Goal: Task Accomplishment & Management: Use online tool/utility

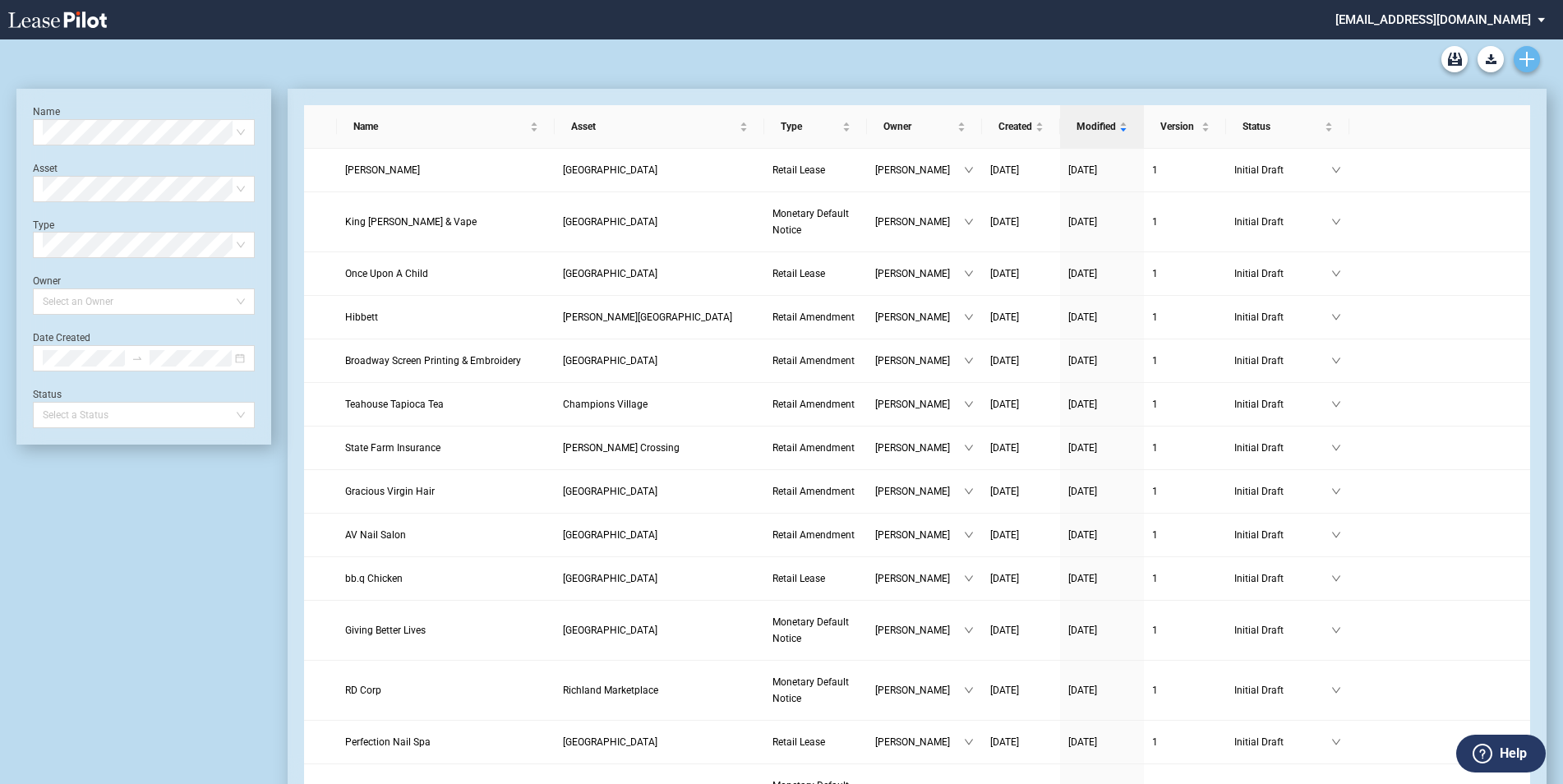
click at [1529, 60] on icon "Create new document" at bounding box center [1527, 58] width 14 height 14
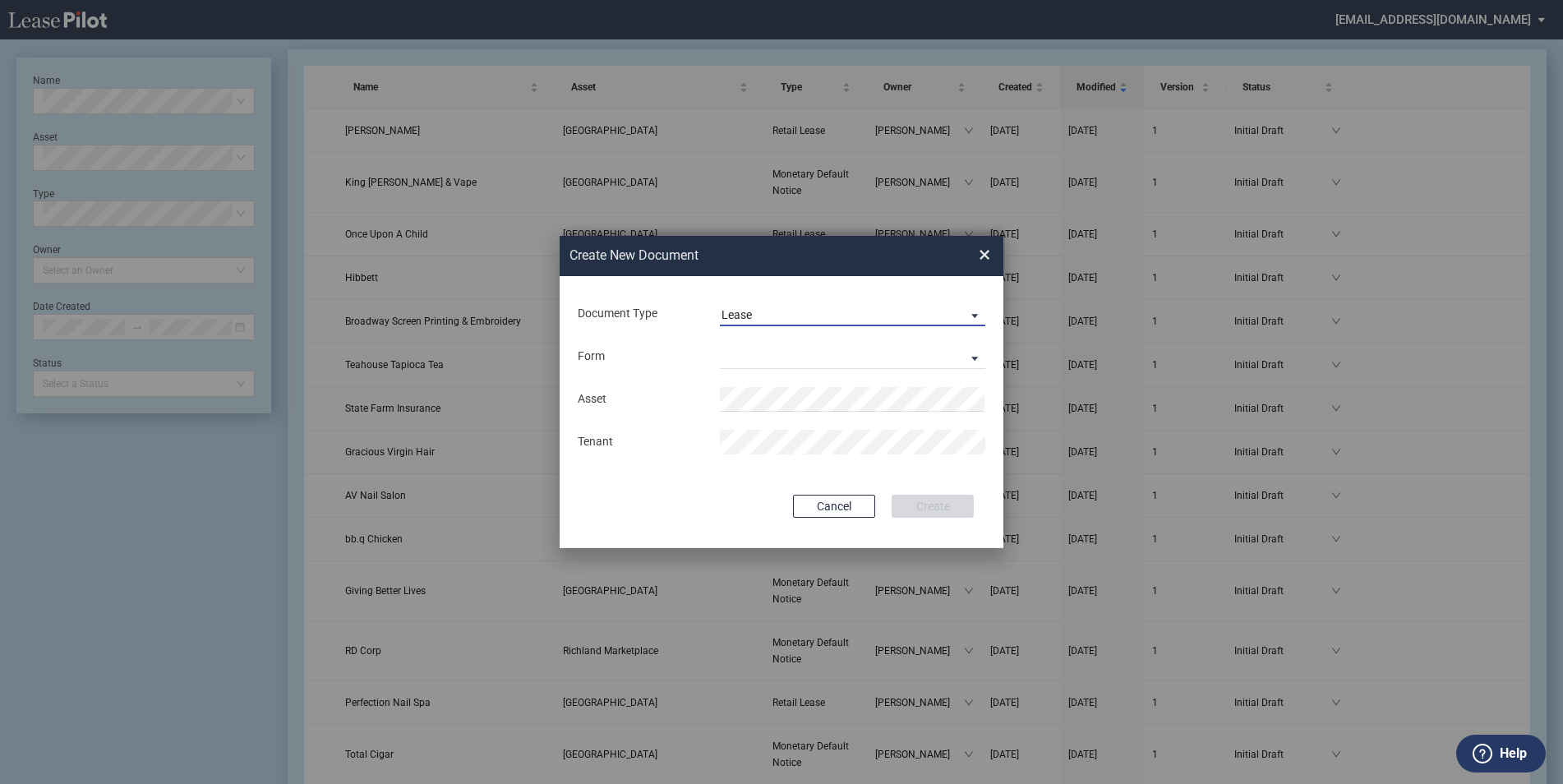
click at [813, 313] on span "Lease" at bounding box center [839, 315] width 236 height 16
click at [802, 319] on md-option "Lease" at bounding box center [854, 314] width 292 height 39
click at [744, 360] on md-select "Retail Lease Monetary Default Notice" at bounding box center [852, 357] width 266 height 25
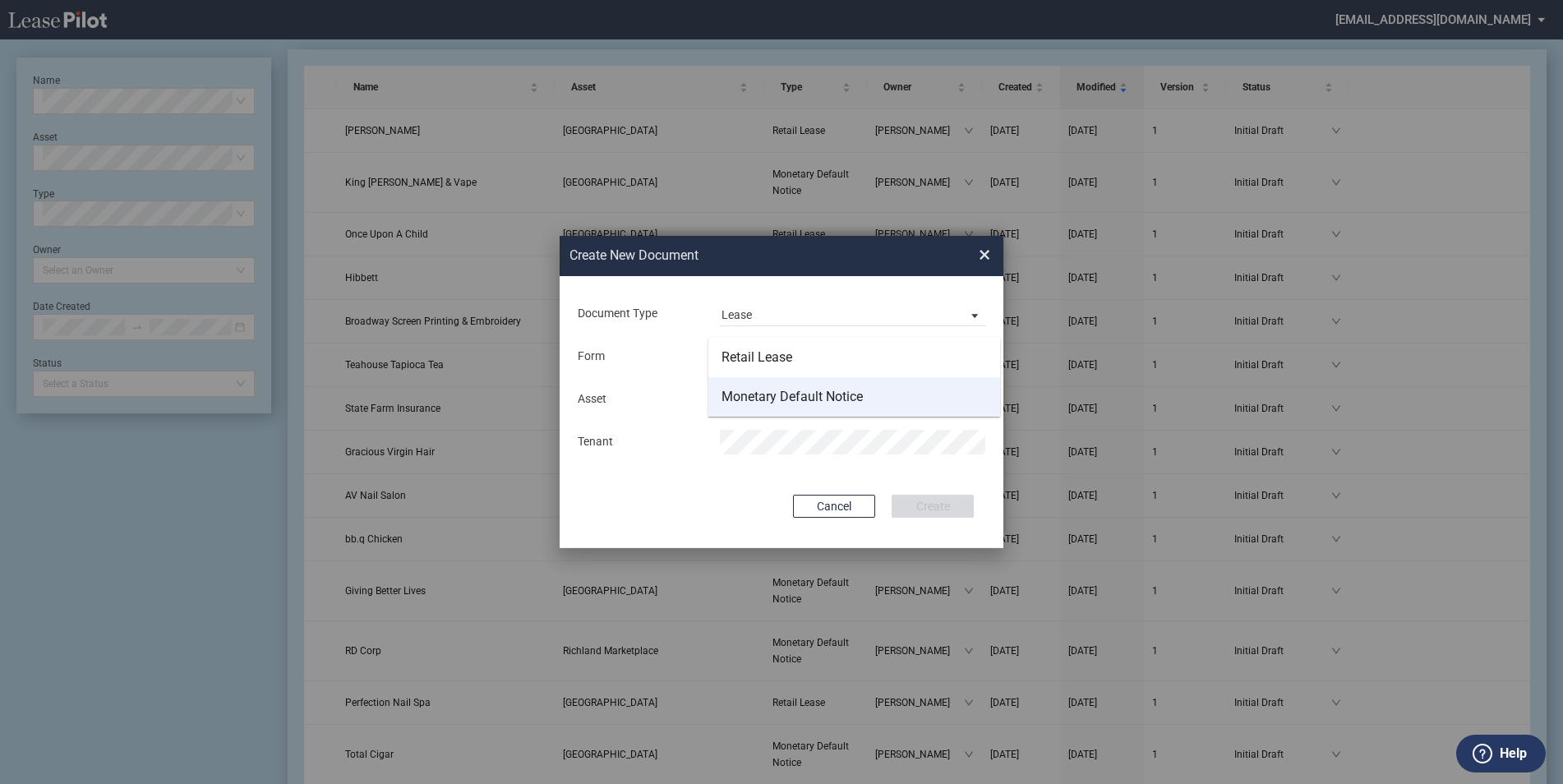
click at [750, 394] on div "Monetary Default Notice" at bounding box center [791, 397] width 141 height 18
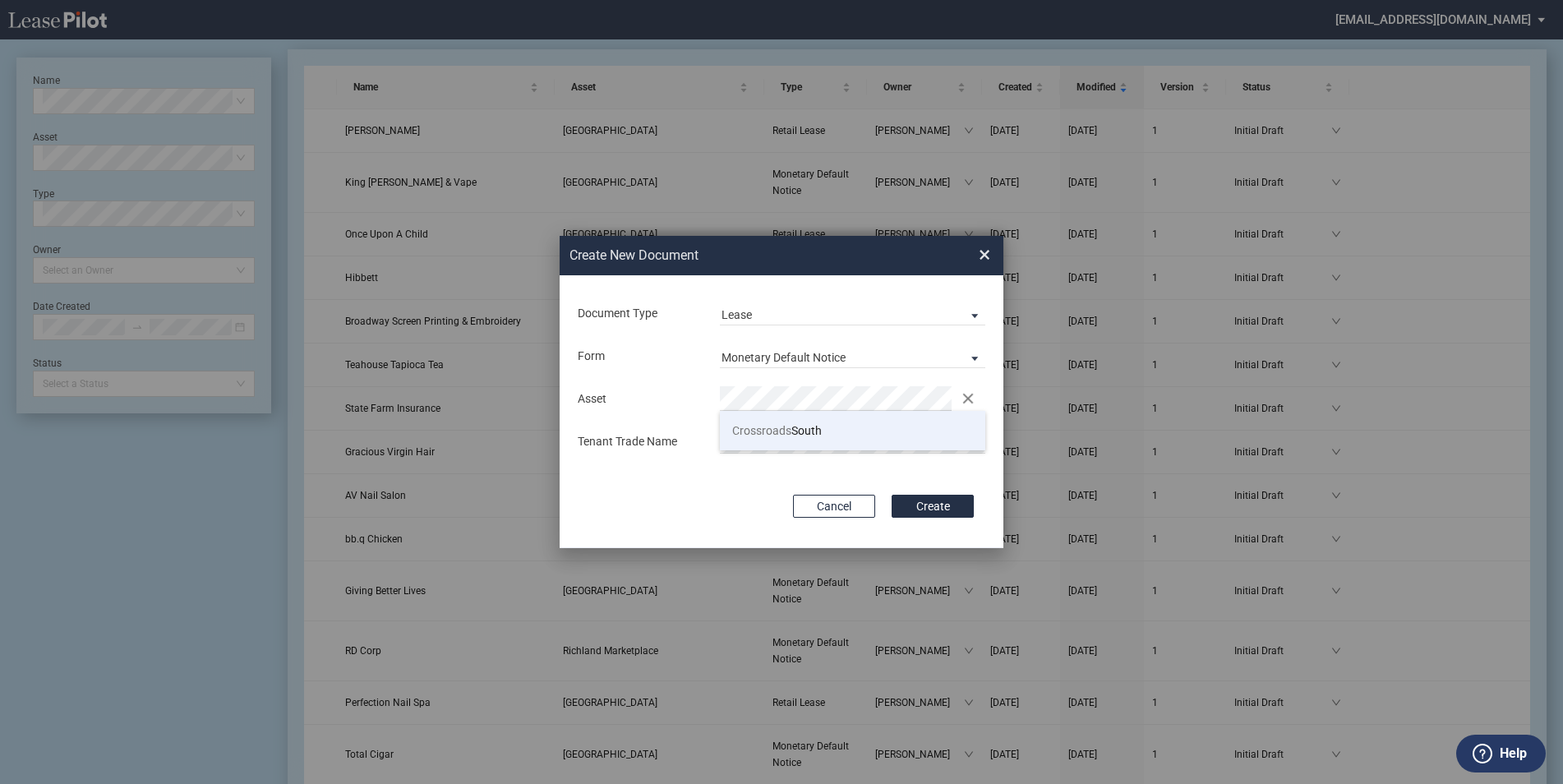
click at [807, 428] on span "Crossroads South" at bounding box center [777, 430] width 89 height 13
click at [935, 506] on button "Create" at bounding box center [933, 506] width 82 height 23
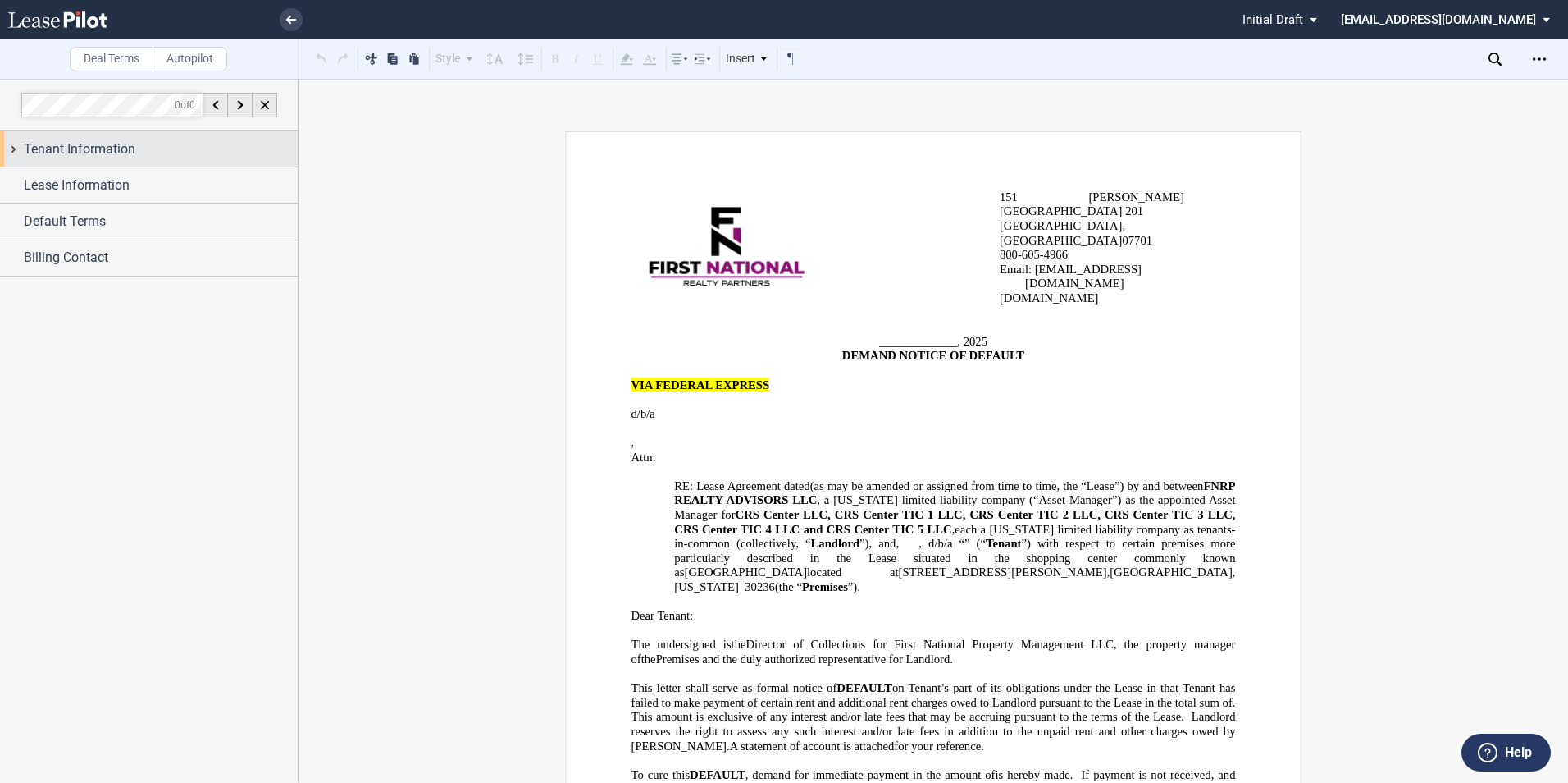
click at [128, 147] on span "Tenant Information" at bounding box center [79, 149] width 112 height 20
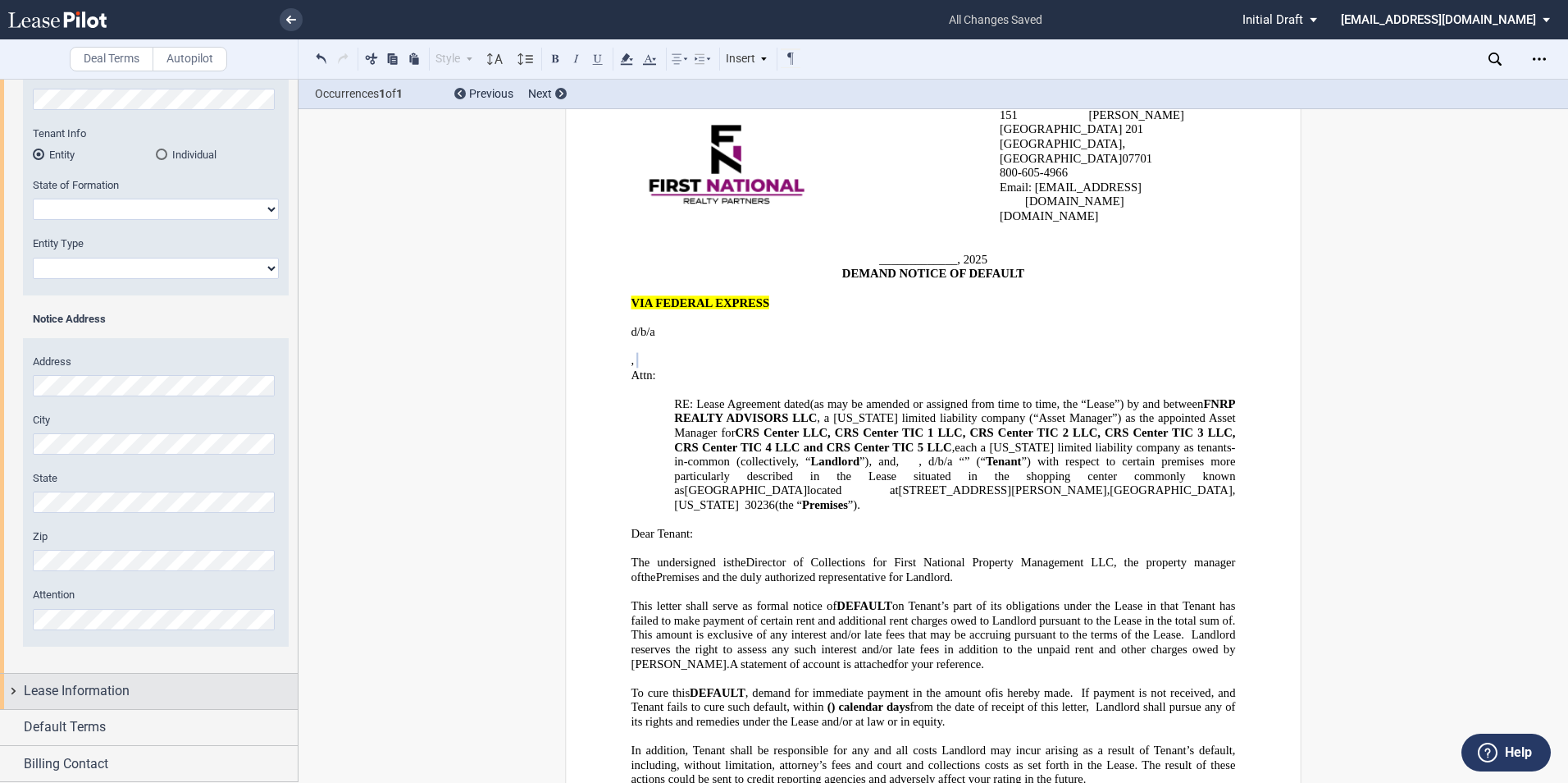
click at [84, 698] on span "Lease Information" at bounding box center [77, 690] width 106 height 20
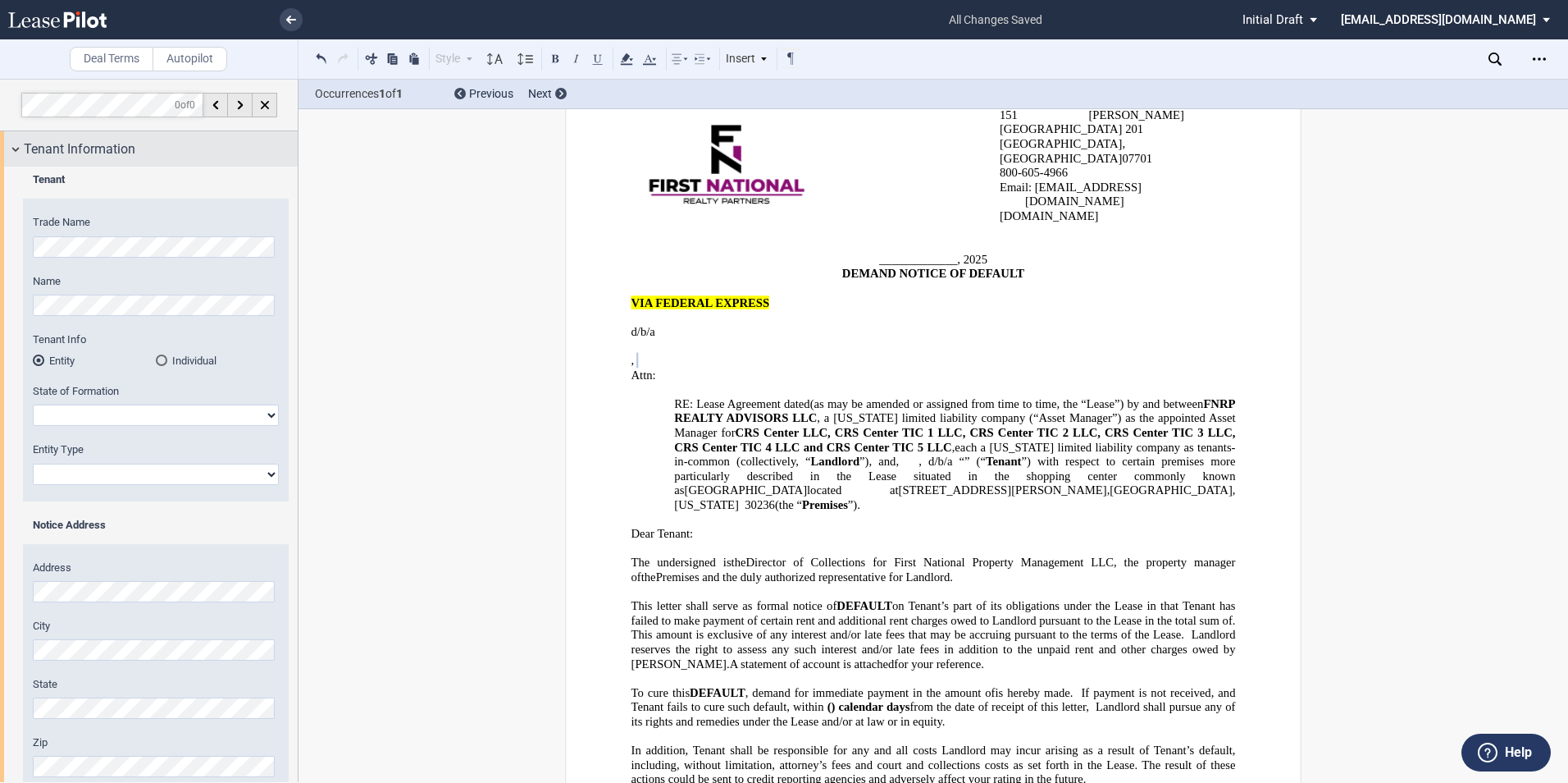
click at [44, 142] on span "Tenant Information" at bounding box center [79, 149] width 112 height 20
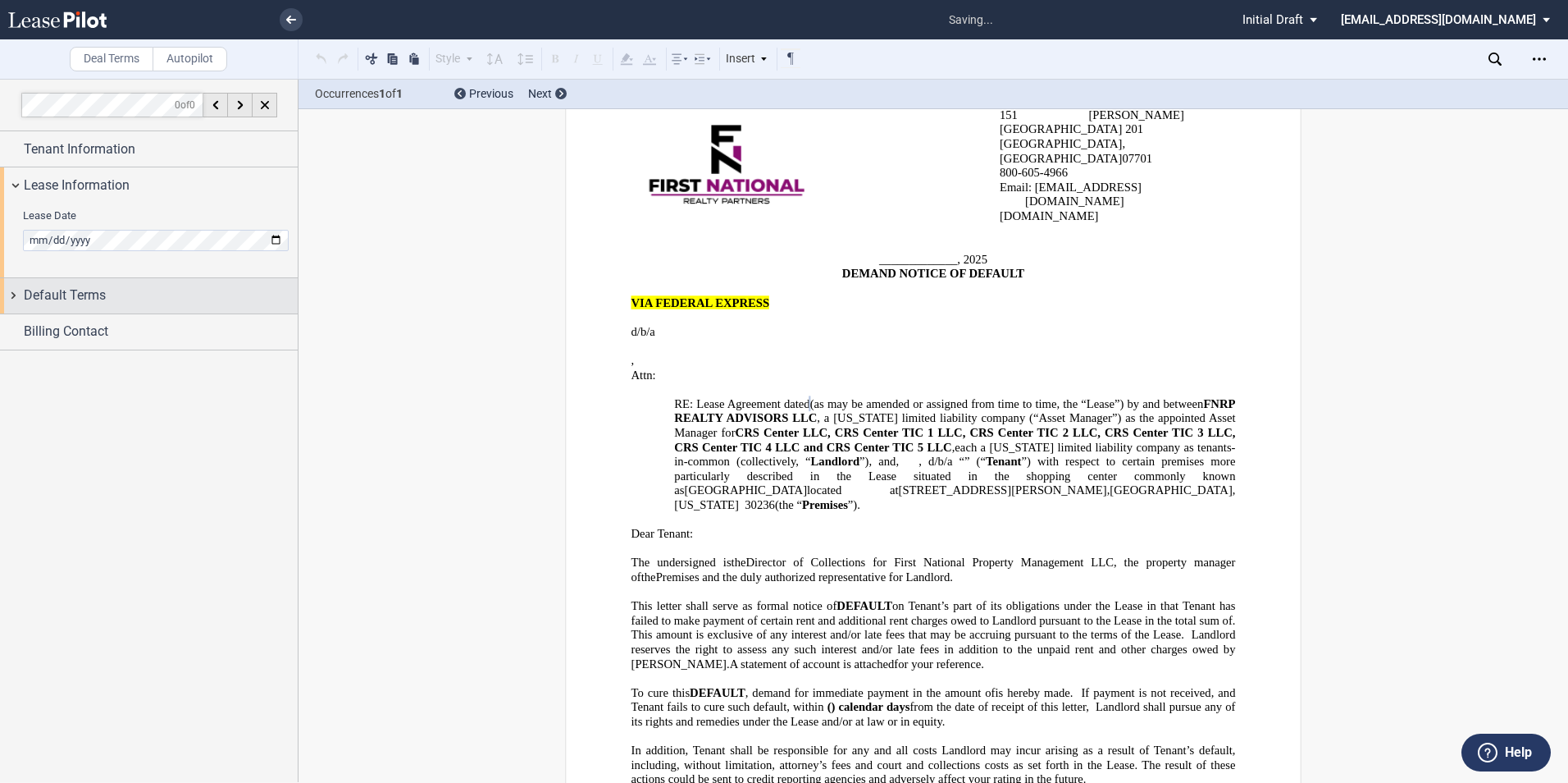
click at [138, 296] on div "Default Terms" at bounding box center [161, 295] width 274 height 20
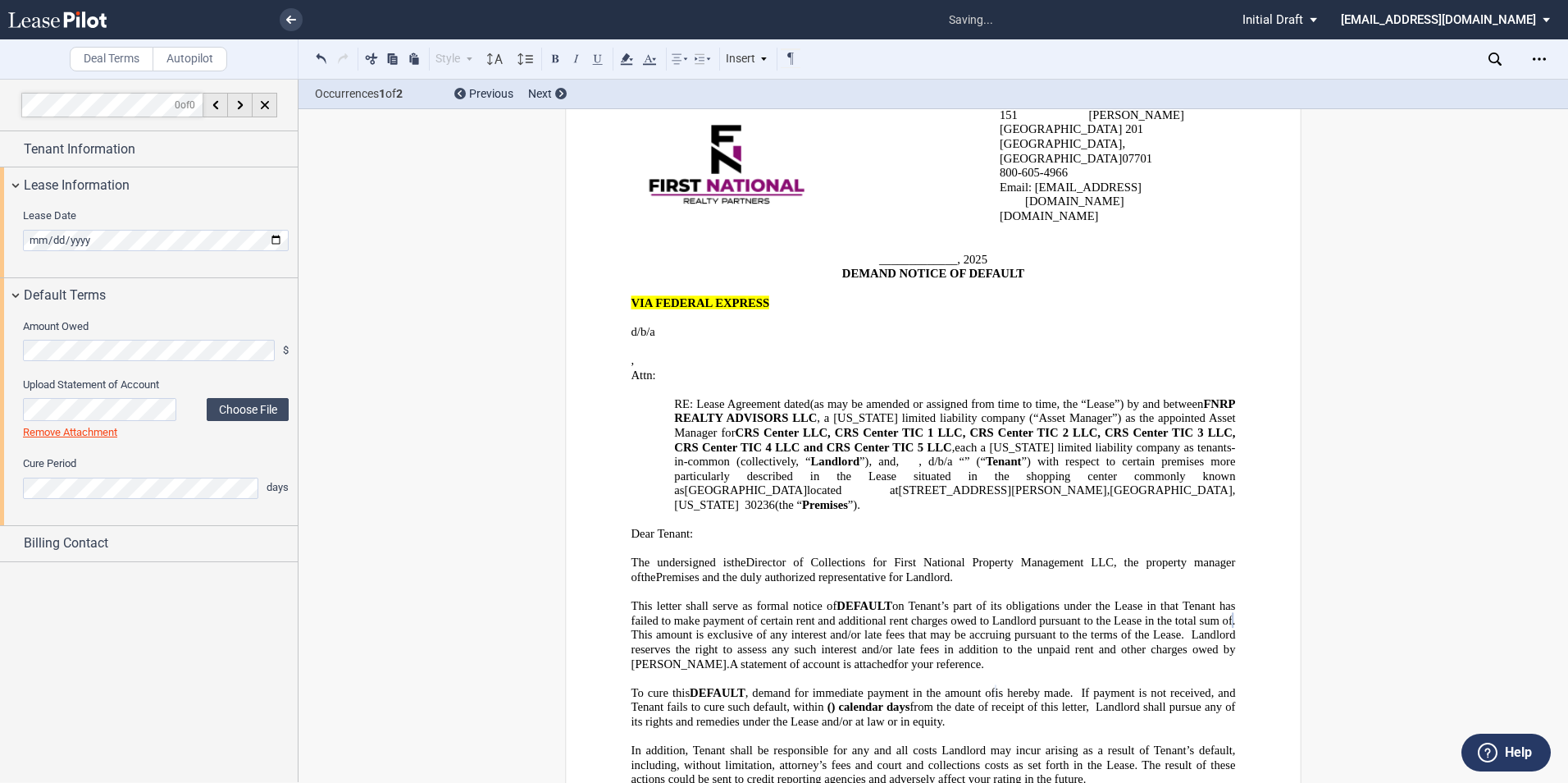
click at [352, 379] on div "[STREET_ADDRESS][PERSON_NAME] [GEOGRAPHIC_DATA] 800-60 5 -4966 Email: [EMAIL_AD…" at bounding box center [933, 535] width 1270 height 973
click at [231, 404] on label "Choose File" at bounding box center [248, 410] width 82 height 23
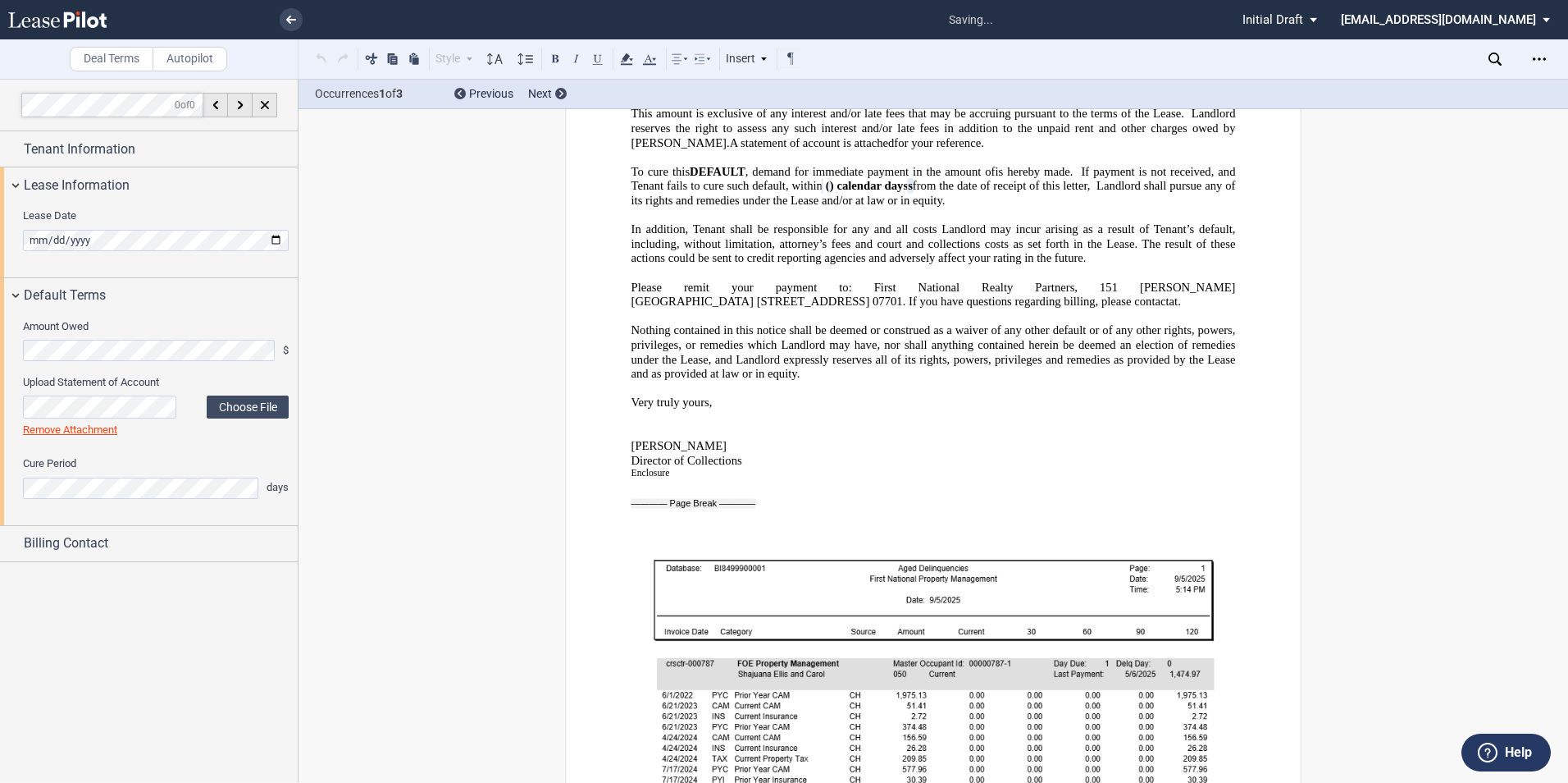
scroll to position [376, 0]
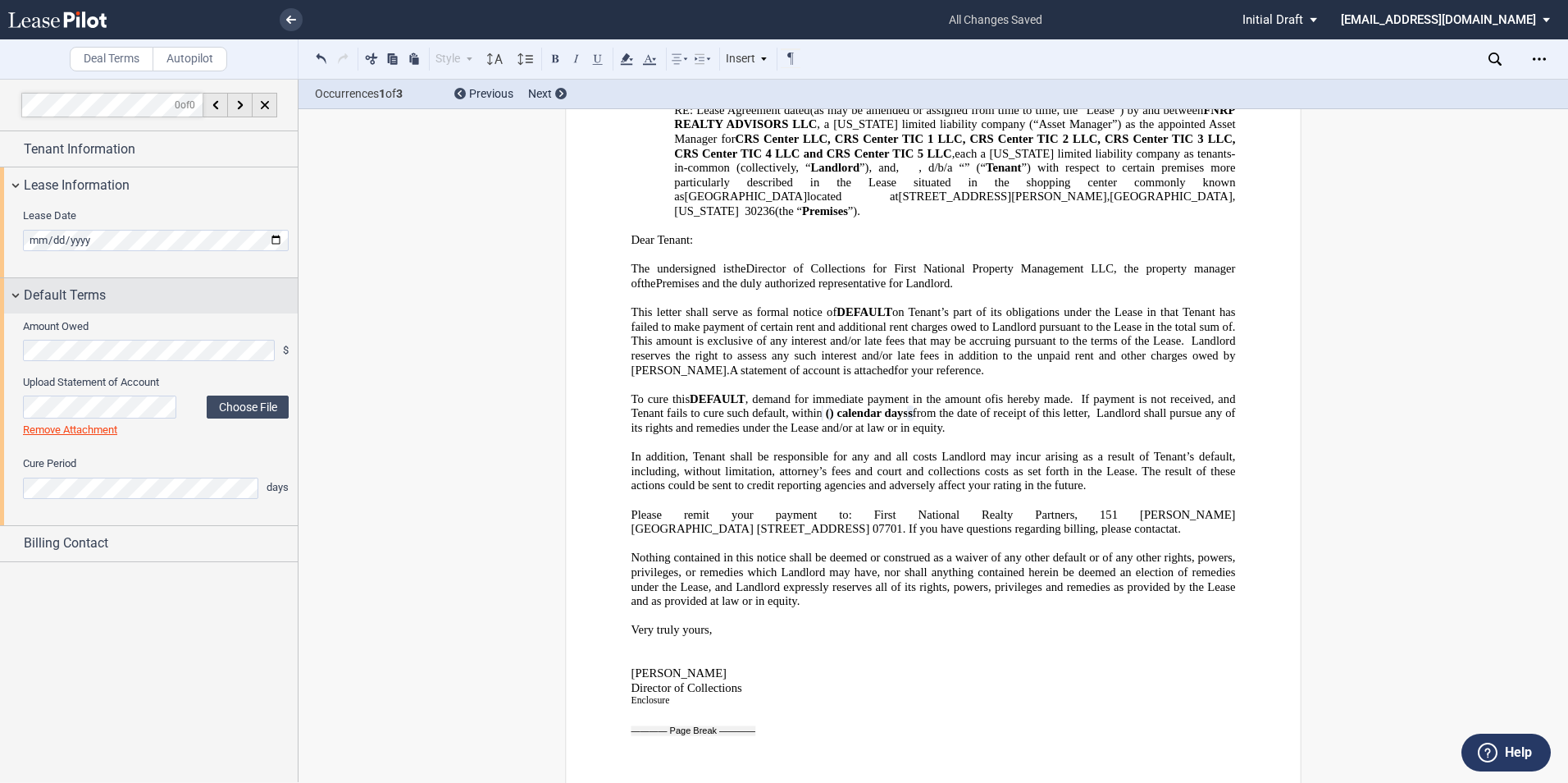
click at [37, 285] on span "Default Terms" at bounding box center [65, 295] width 82 height 20
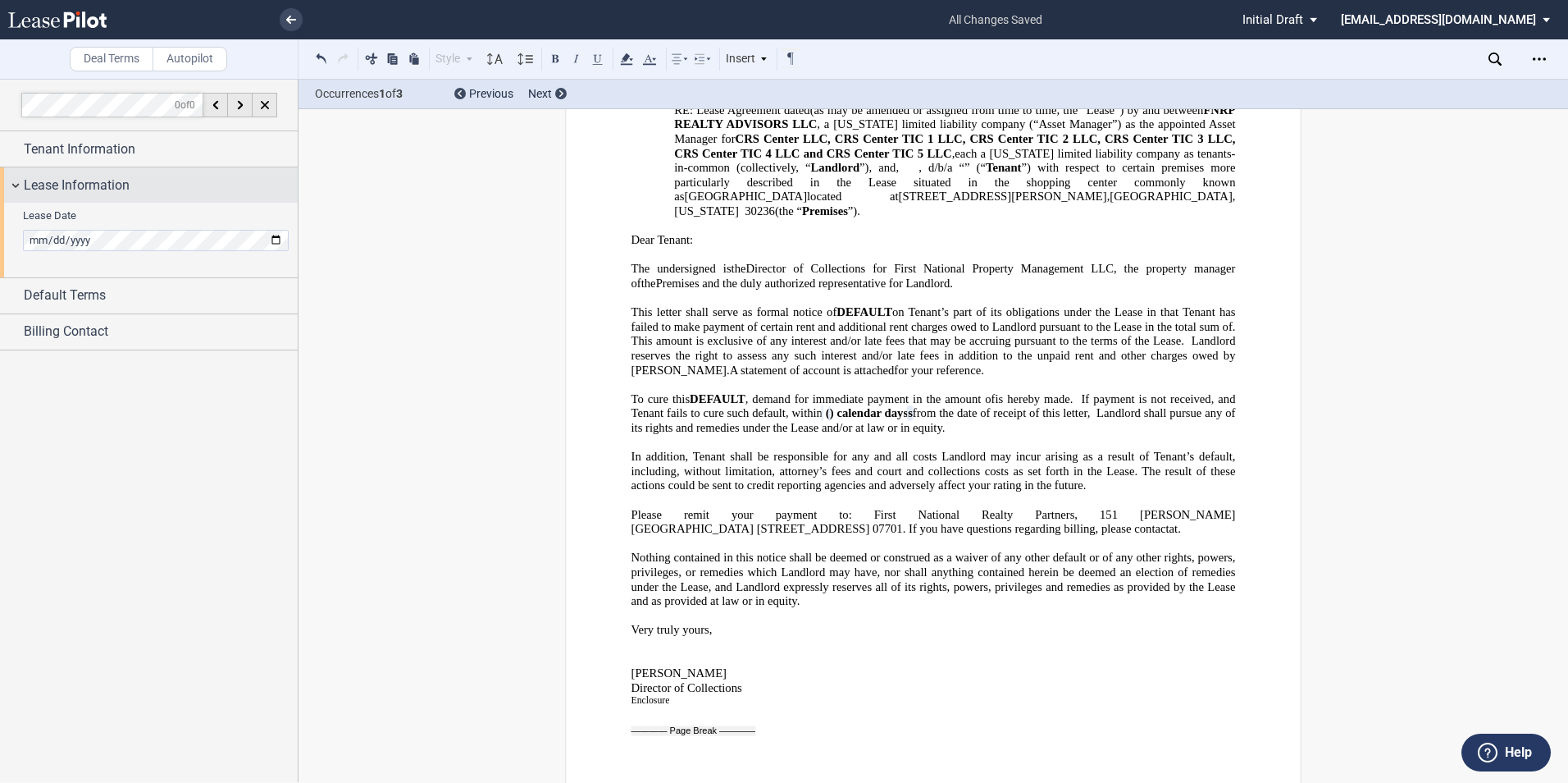
click at [67, 192] on span "Lease Information" at bounding box center [77, 185] width 106 height 20
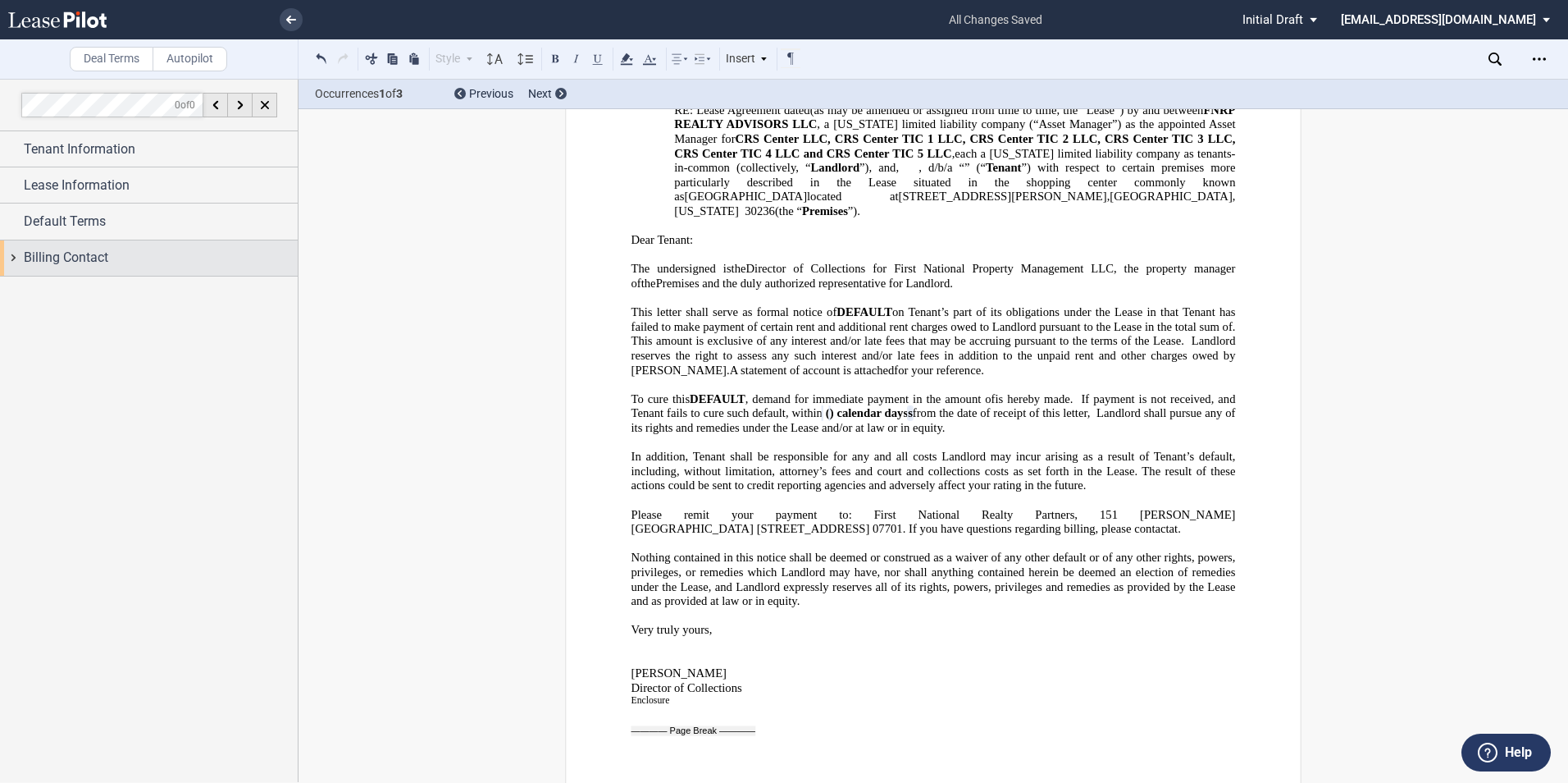
click at [60, 251] on span "Billing Contact" at bounding box center [66, 257] width 84 height 20
click at [104, 300] on div "Name" at bounding box center [156, 302] width 266 height 42
click at [122, 605] on div at bounding box center [148, 430] width 298 height 703
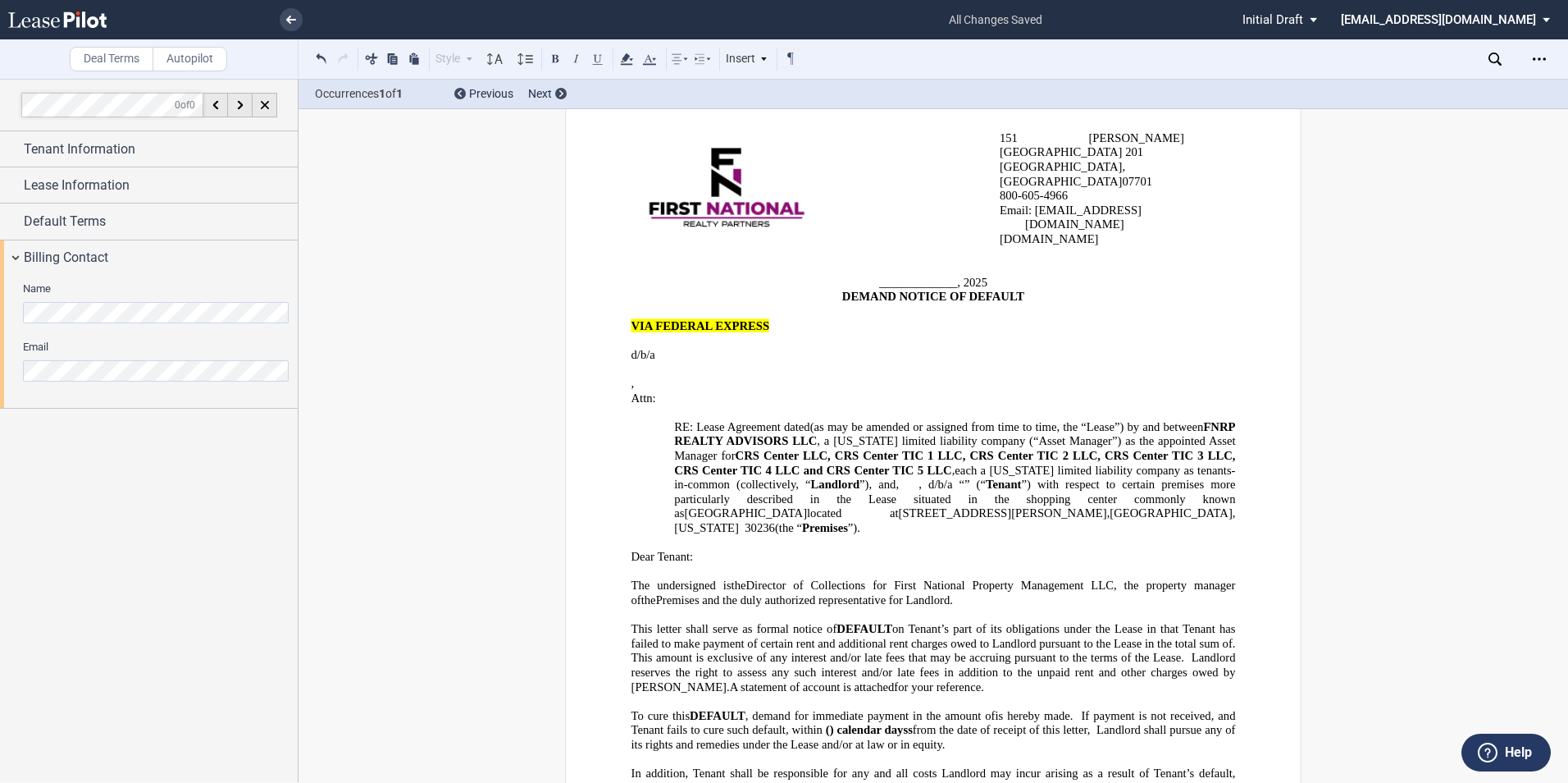
scroll to position [0, 0]
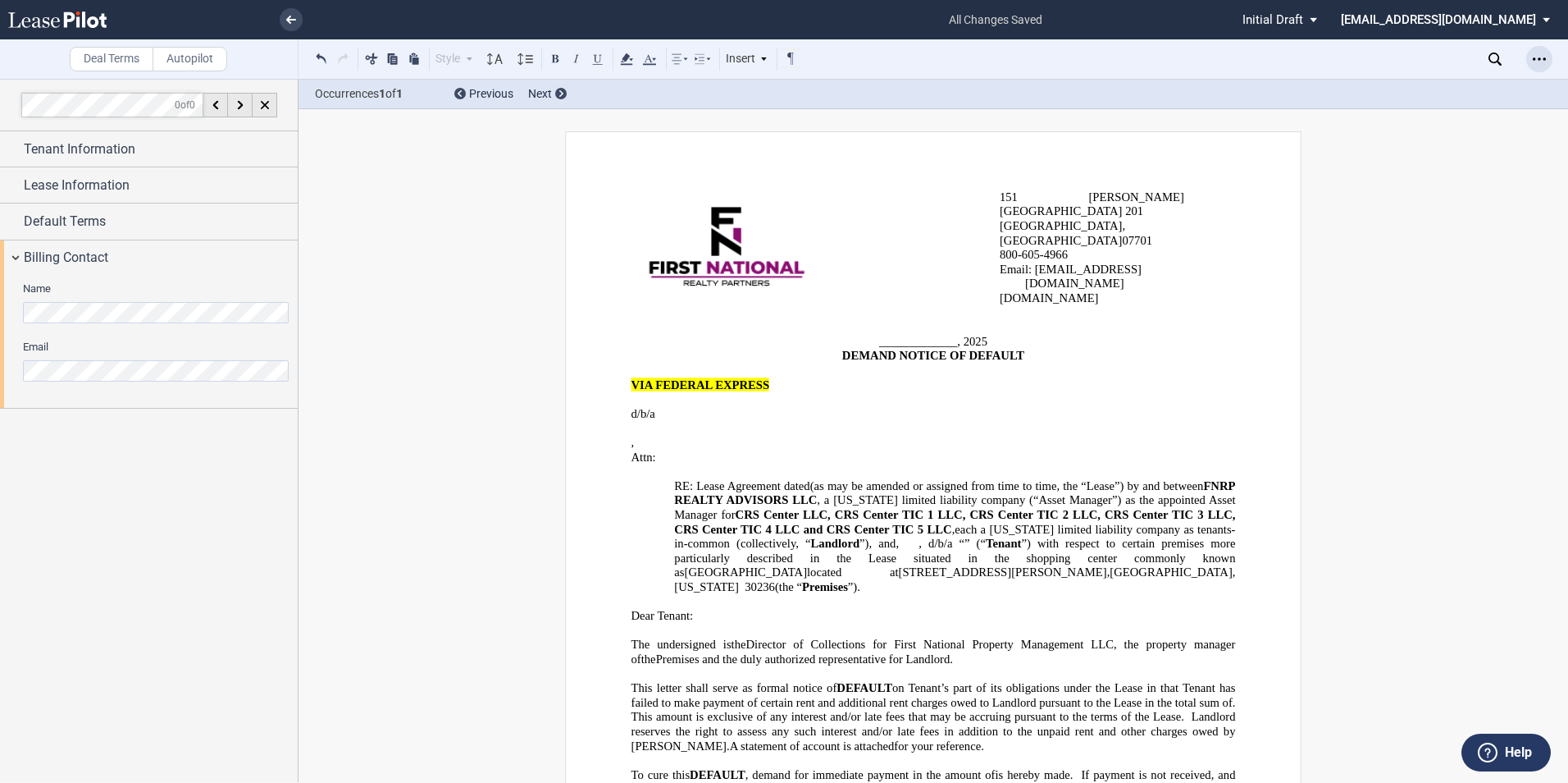
click at [1536, 60] on icon "Open Lease options menu" at bounding box center [1539, 59] width 13 height 13
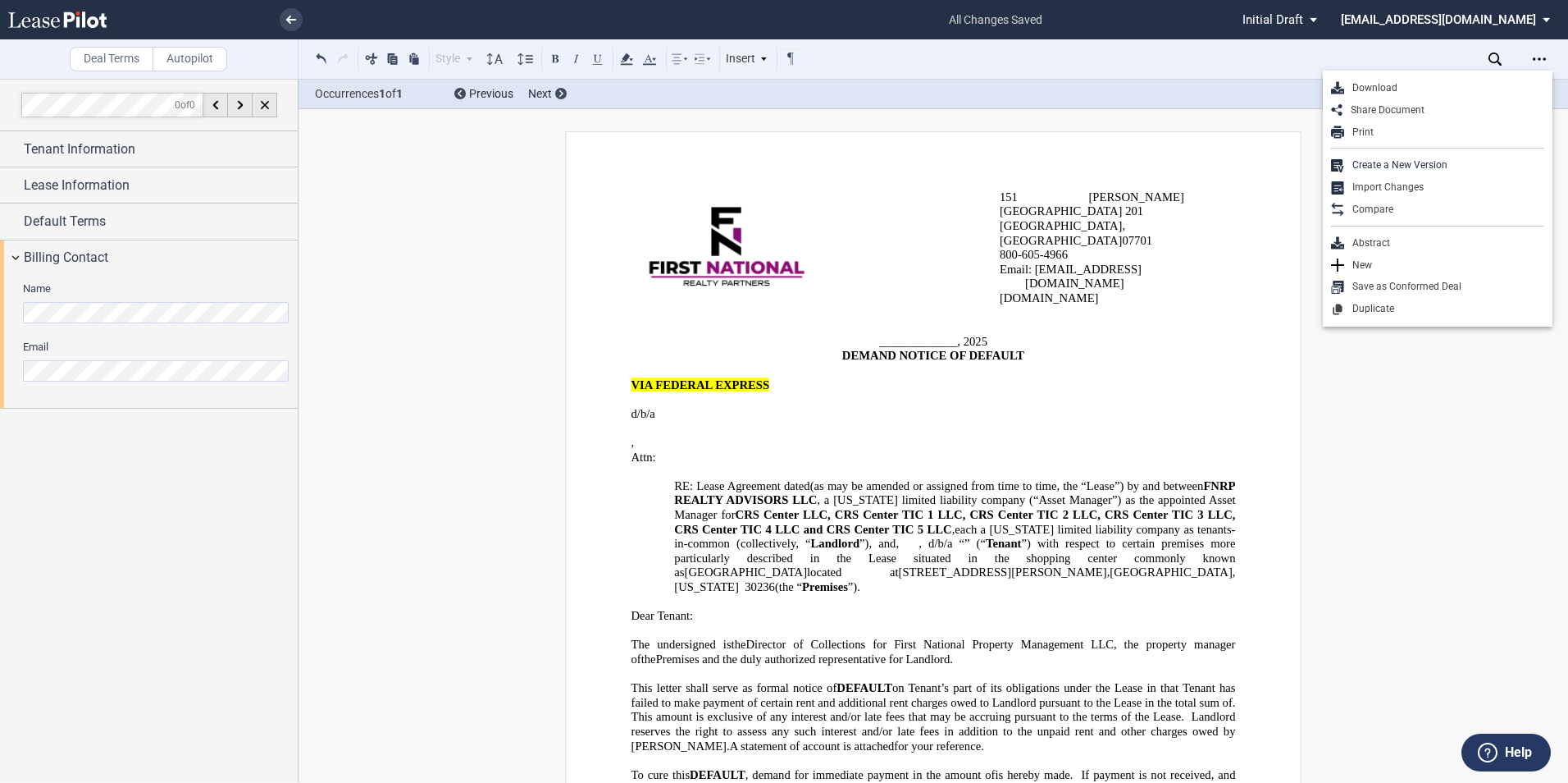
click at [1378, 84] on div "Download" at bounding box center [1444, 88] width 200 height 14
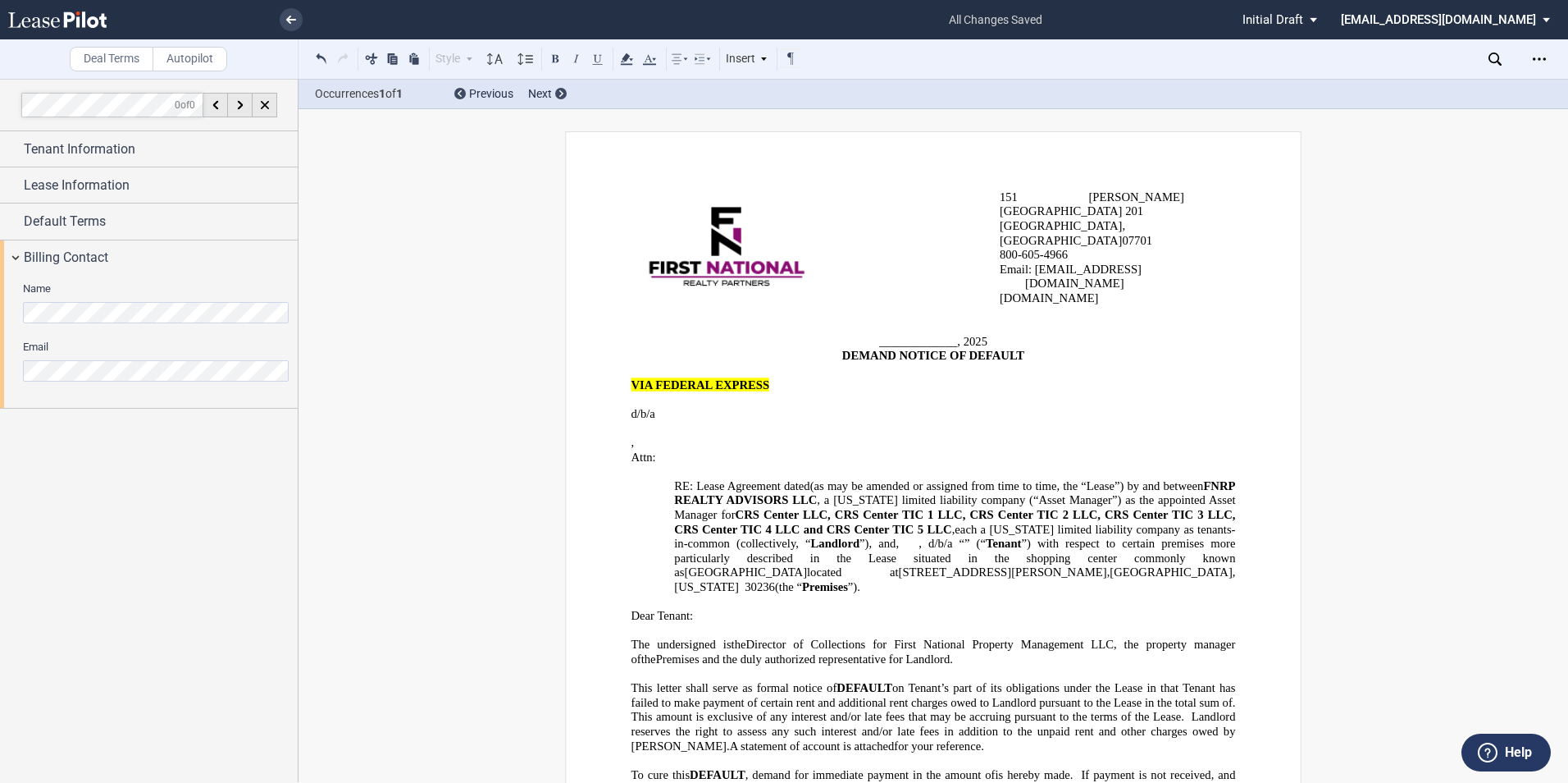
click at [76, 20] on icon at bounding box center [57, 19] width 99 height 16
